Goal: Find contact information: Find contact information

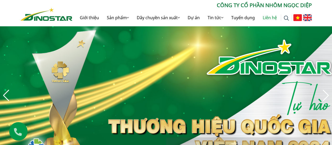
click at [272, 14] on link "Liên hệ" at bounding box center [270, 17] width 22 height 17
